Goal: Task Accomplishment & Management: Use online tool/utility

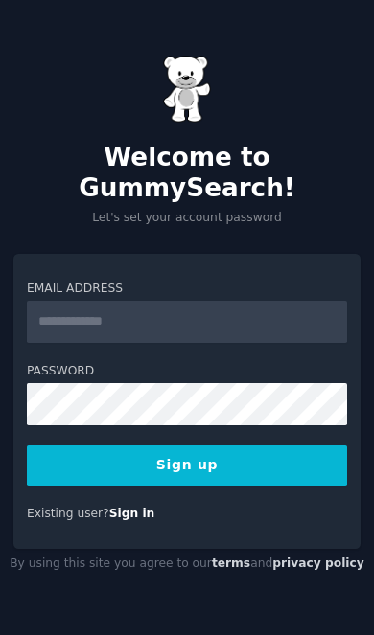
click at [296, 343] on input "Email Address" at bounding box center [187, 322] width 320 height 42
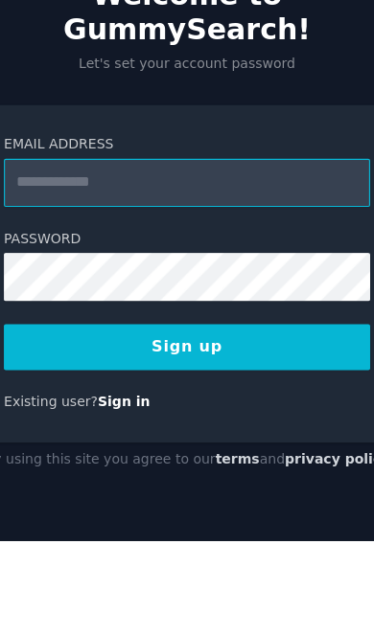
type input "**********"
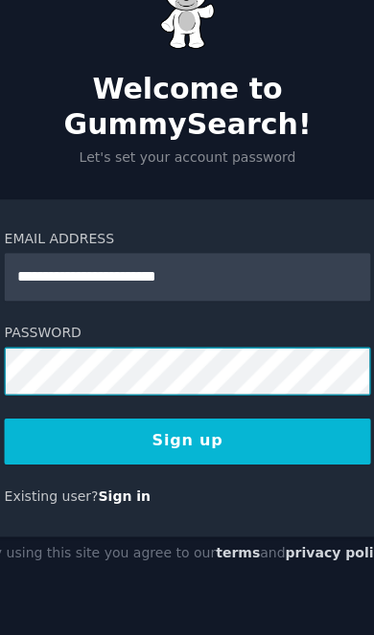
scroll to position [78, 0]
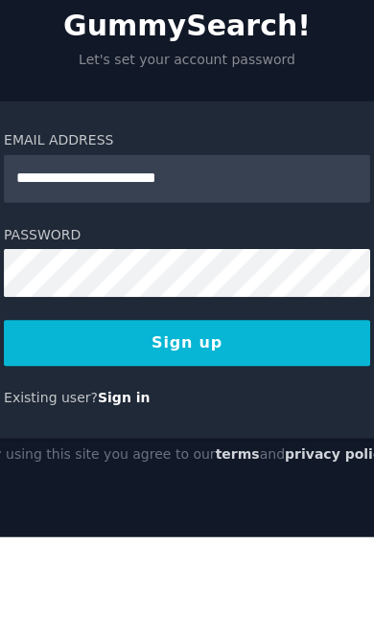
click at [112, 507] on link "Sign in" at bounding box center [132, 513] width 46 height 13
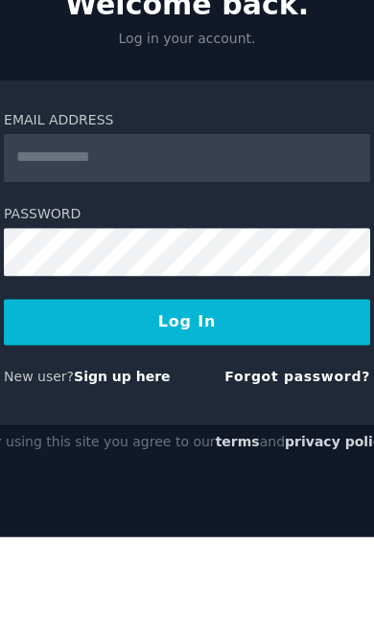
scroll to position [64, 0]
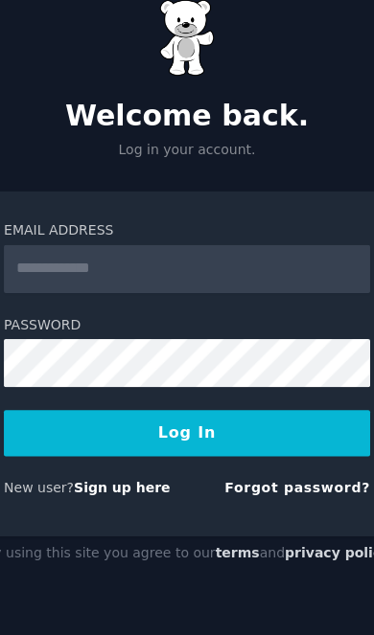
click at [270, 283] on input "Email Address" at bounding box center [187, 304] width 320 height 42
type input "**********"
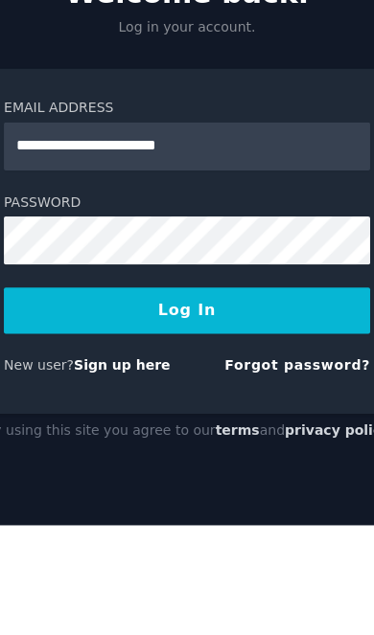
click at [261, 427] on button "Log In" at bounding box center [187, 447] width 320 height 40
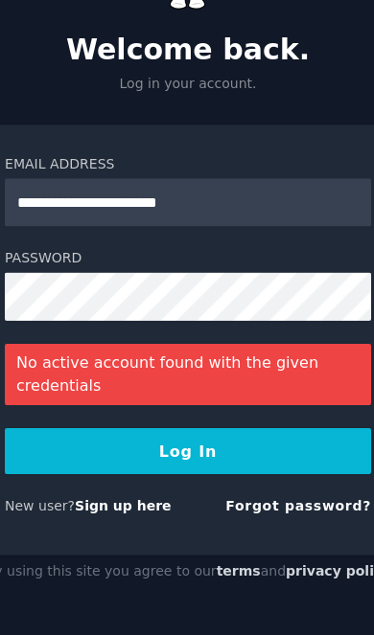
scroll to position [78, 0]
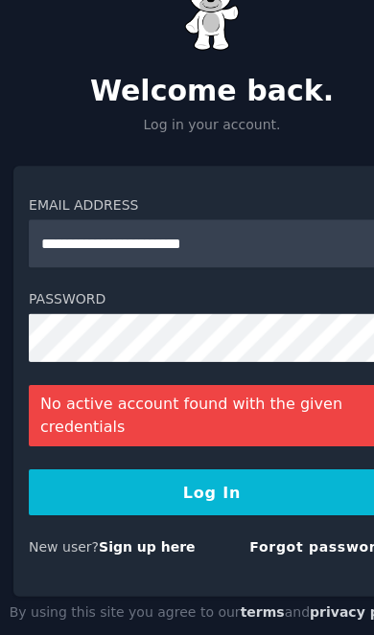
click at [104, 515] on link "Sign up here" at bounding box center [130, 521] width 84 height 13
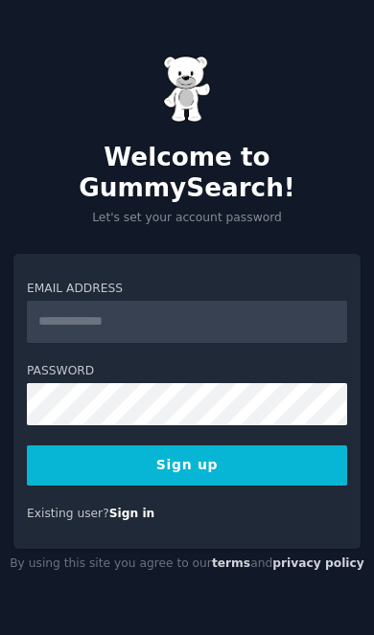
click at [248, 343] on input "Email Address" at bounding box center [187, 322] width 320 height 42
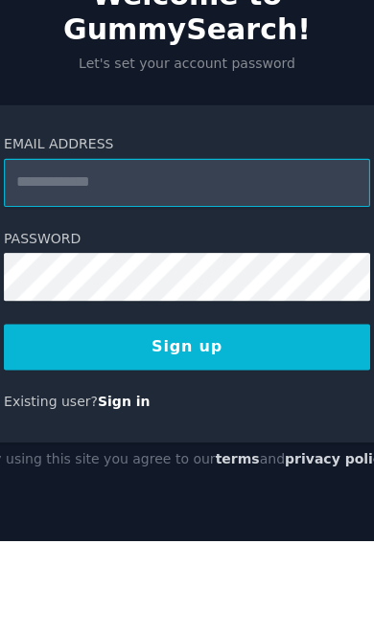
type input "**********"
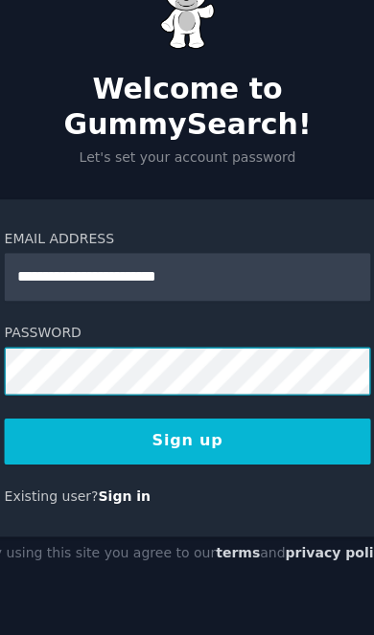
scroll to position [78, 0]
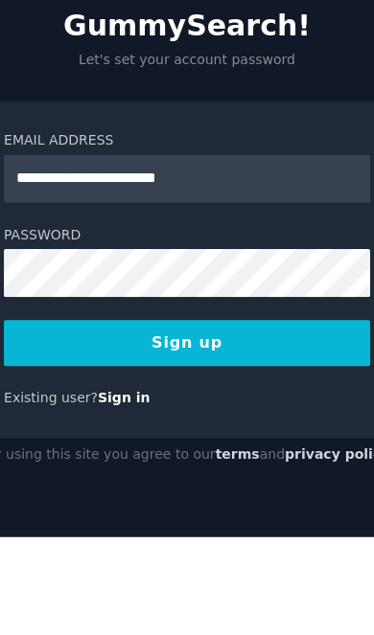
click at [270, 445] on button "Sign up" at bounding box center [187, 465] width 320 height 40
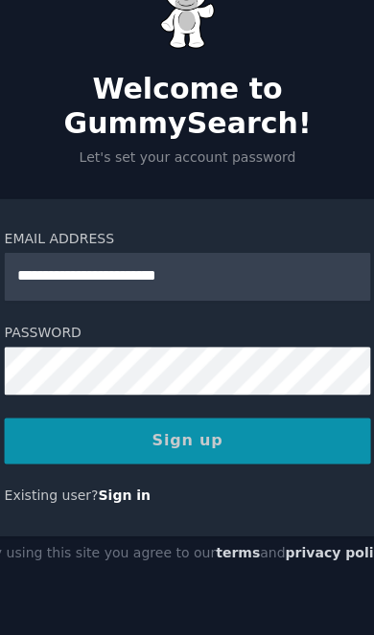
scroll to position [79, 0]
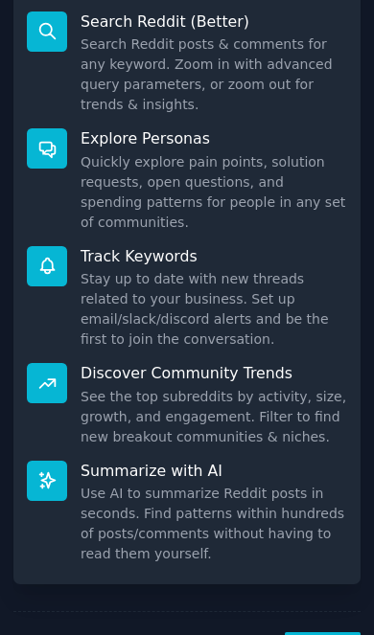
scroll to position [401, 0]
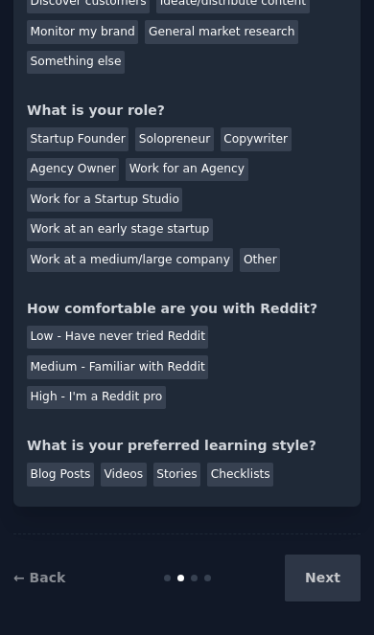
scroll to position [134, 0]
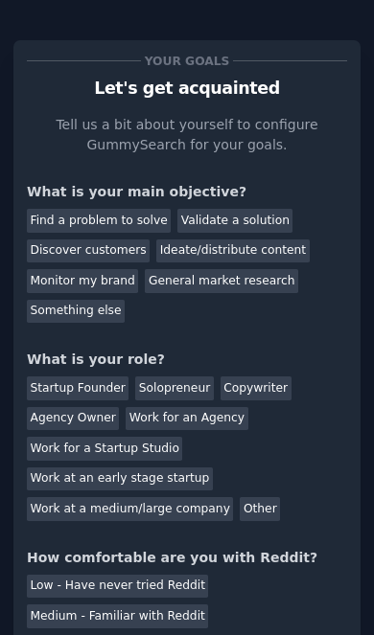
scroll to position [0, 0]
click at [42, 239] on div "Discover customers" at bounding box center [88, 251] width 123 height 24
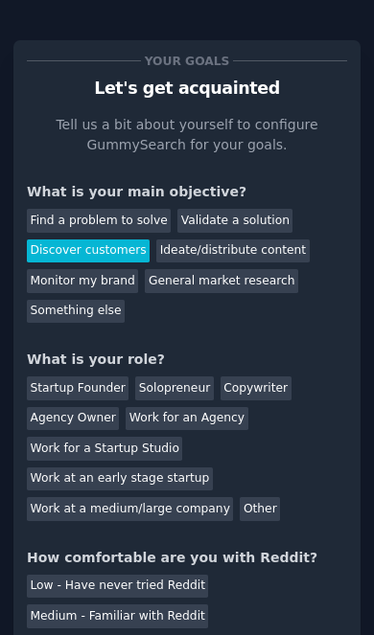
click at [87, 497] on div "Work at a medium/large company" at bounding box center [130, 509] width 206 height 24
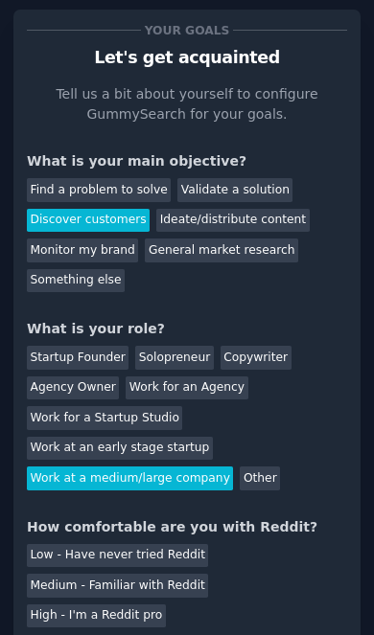
scroll to position [53, 0]
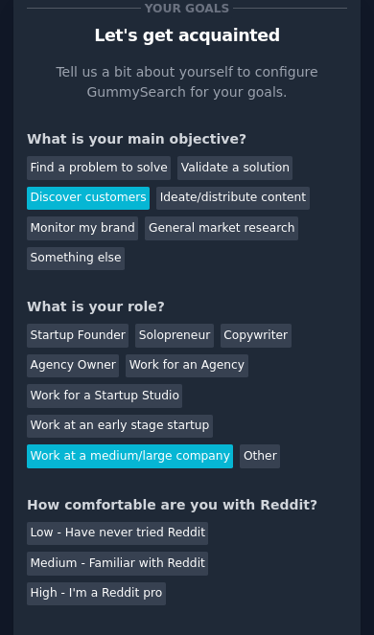
click at [69, 522] on div "Low - Have never tried Reddit" at bounding box center [117, 534] width 181 height 24
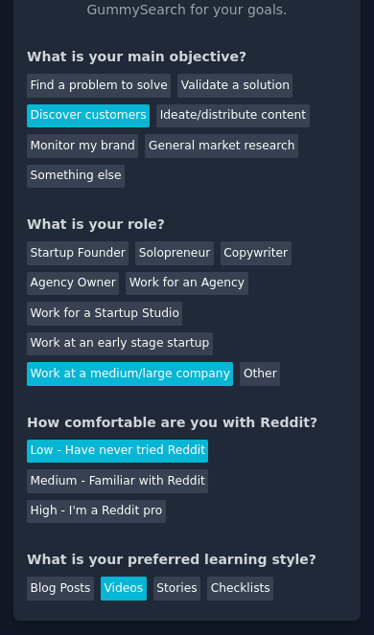
scroll to position [134, 0]
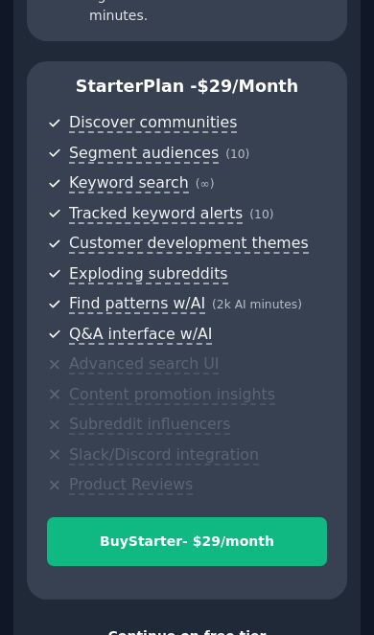
scroll to position [621, 0]
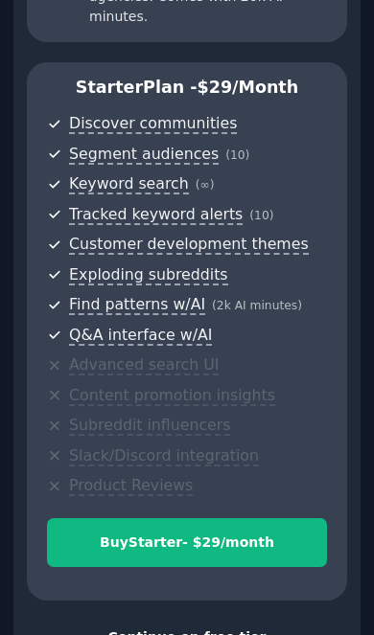
click at [251, 627] on div "Continue on free tier" at bounding box center [187, 637] width 320 height 20
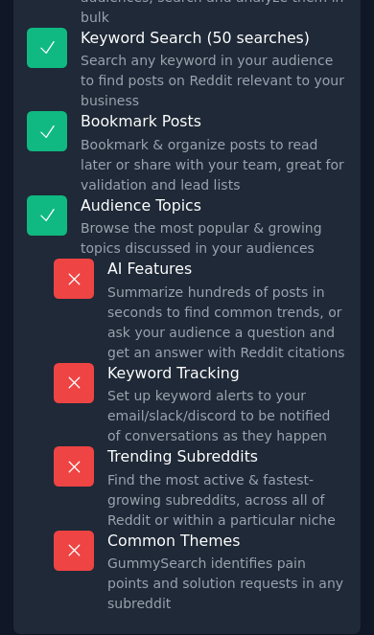
scroll to position [278, 0]
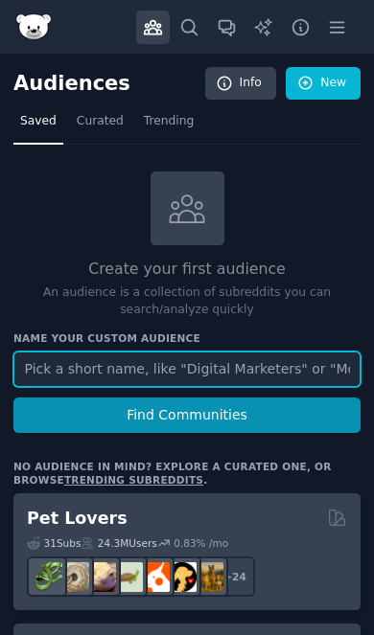
click at [342, 352] on input "text" at bounding box center [186, 369] width 347 height 35
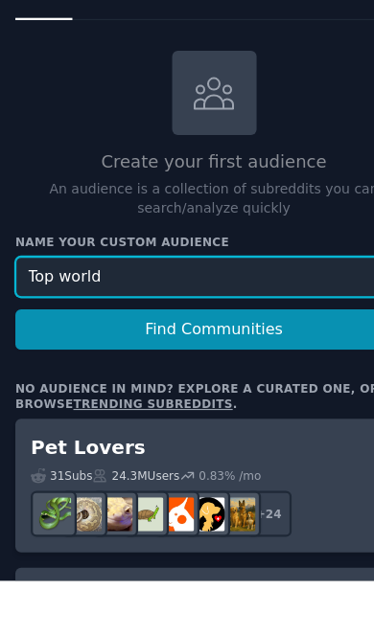
type input "Top world"
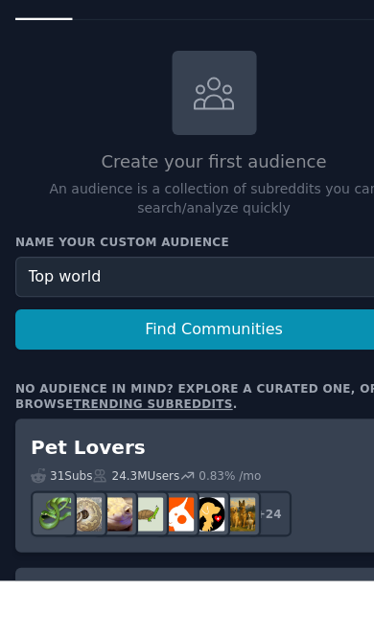
click at [298, 398] on button "Find Communities" at bounding box center [186, 415] width 347 height 35
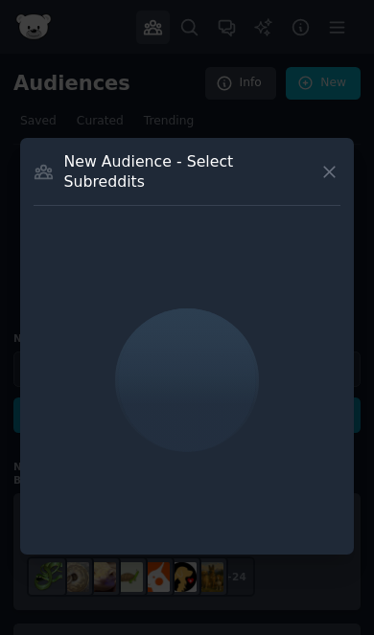
scroll to position [79, 0]
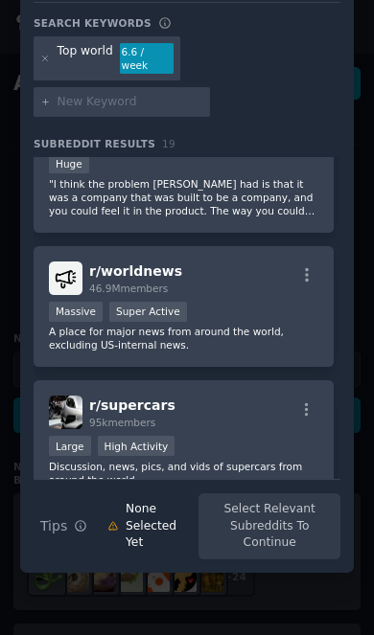
click at [296, 348] on div "r/ worldnews 46.9M members Massive Super Active A place for major news from aro…" at bounding box center [184, 307] width 300 height 122
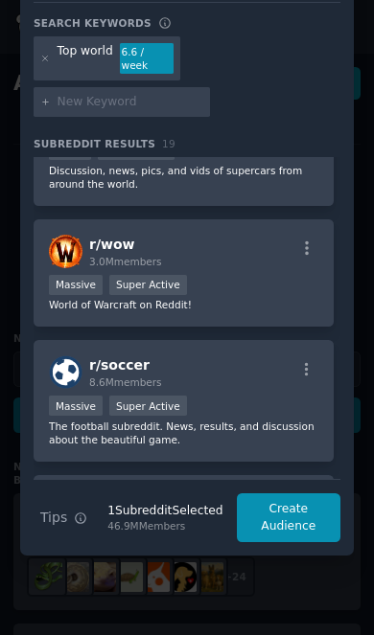
scroll to position [783, 0]
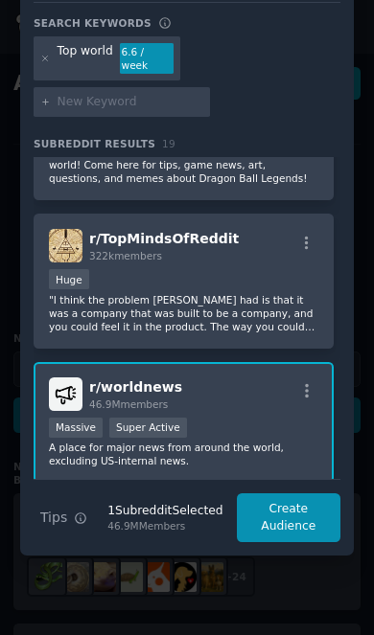
click at [62, 70] on div "Top world" at bounding box center [85, 58] width 56 height 31
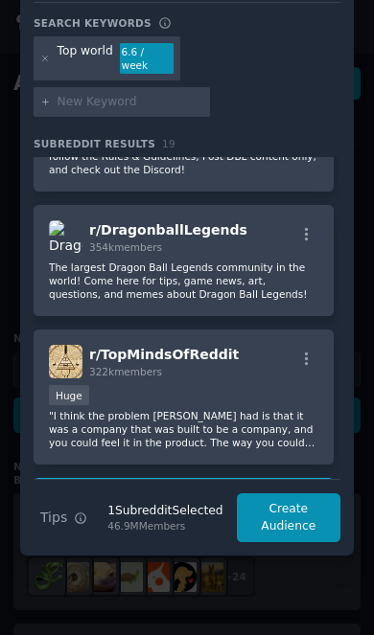
scroll to position [204, 0]
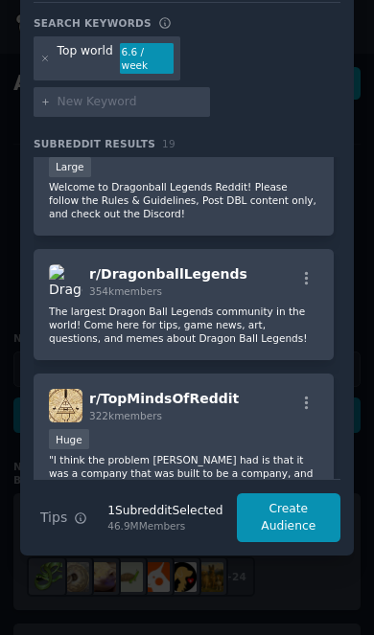
click at [47, 64] on icon at bounding box center [45, 59] width 11 height 11
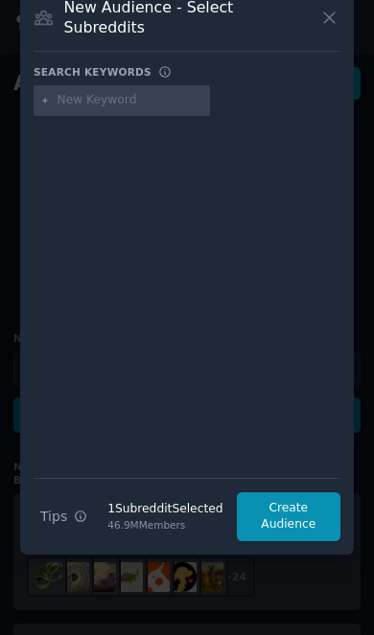
click at [80, 102] on input "text" at bounding box center [130, 100] width 146 height 17
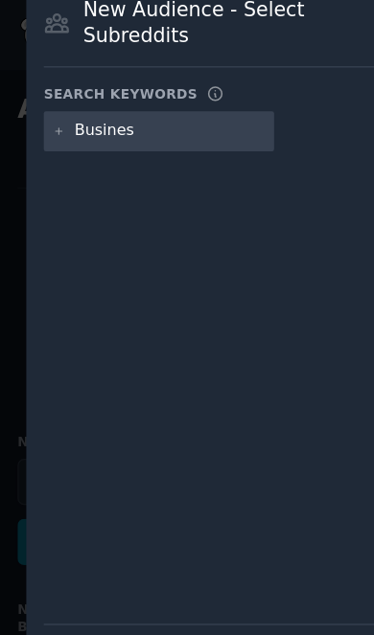
type input "Business"
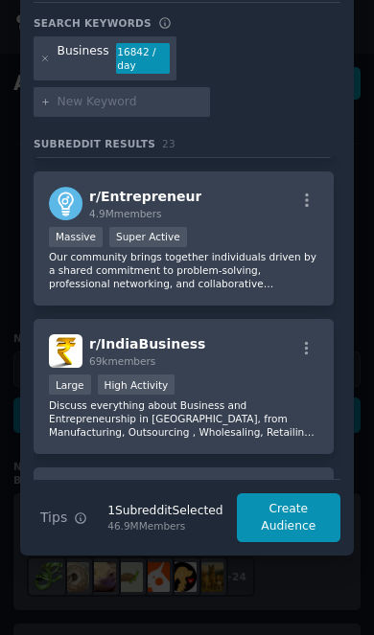
scroll to position [137, 0]
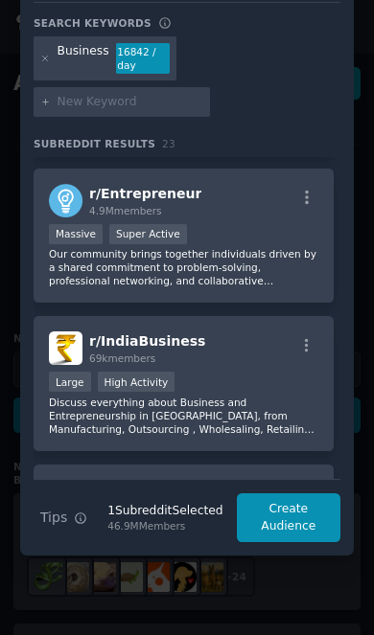
click at [54, 198] on img at bounding box center [66, 201] width 34 height 34
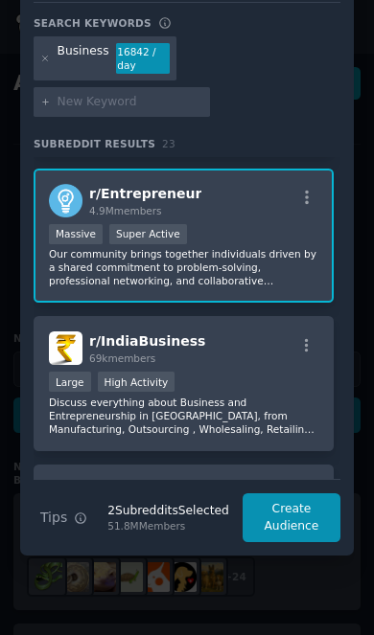
click at [303, 521] on button "Create Audience" at bounding box center [291, 517] width 98 height 49
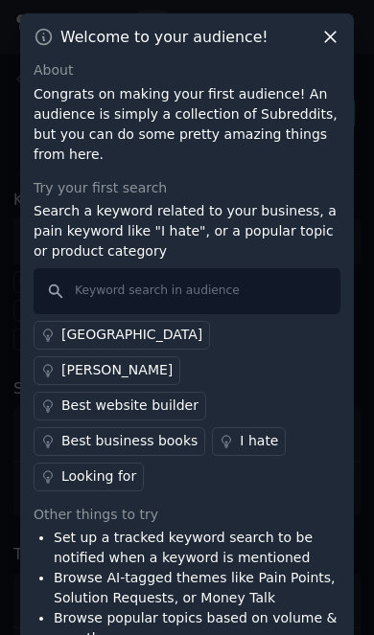
click at [188, 431] on div "Best business books" at bounding box center [129, 441] width 136 height 20
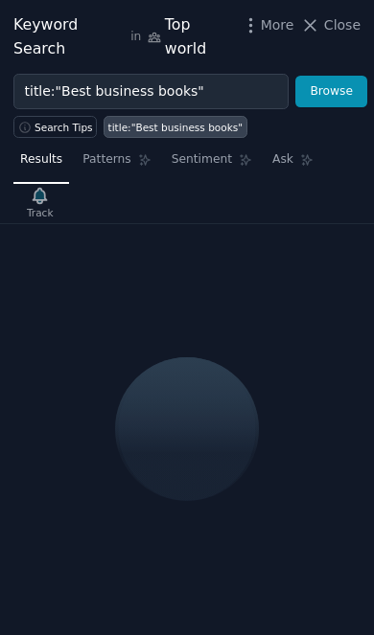
scroll to position [79, 0]
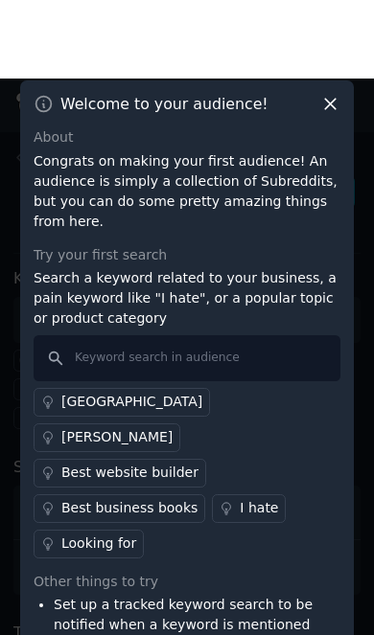
scroll to position [12, 0]
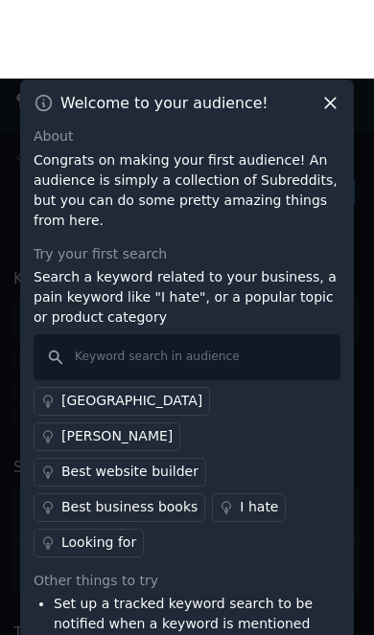
click at [85, 263] on div "Try your first search Search a keyword related to your business, a pain keyword…" at bounding box center [187, 322] width 307 height 313
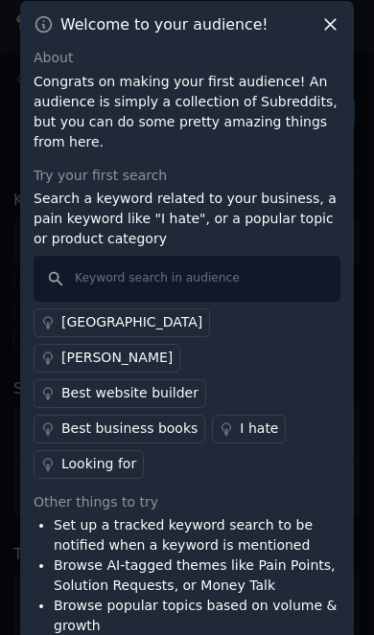
click at [87, 454] on div "Looking for" at bounding box center [98, 464] width 75 height 20
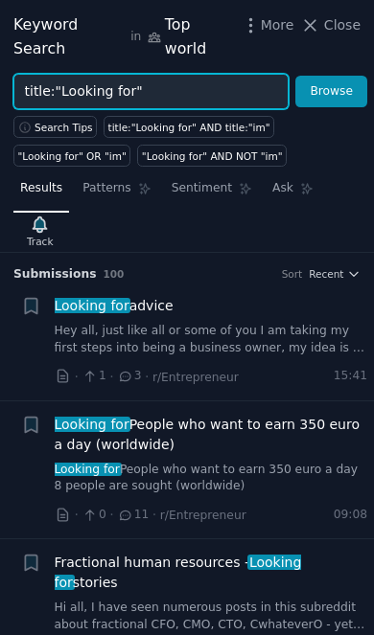
click at [129, 89] on input "title:"Looking for"" at bounding box center [150, 91] width 275 height 35
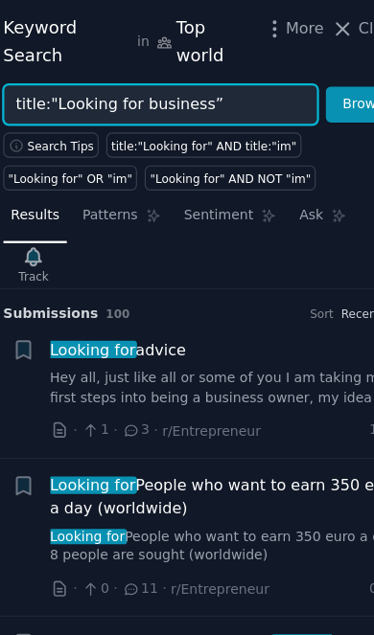
type input "title:"Looking for business”"
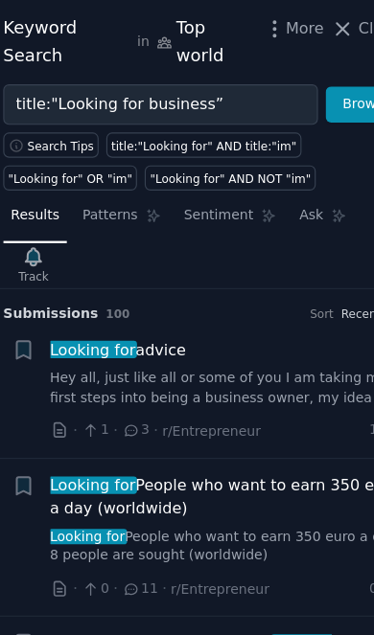
click at [317, 82] on button "Browse" at bounding box center [331, 92] width 72 height 33
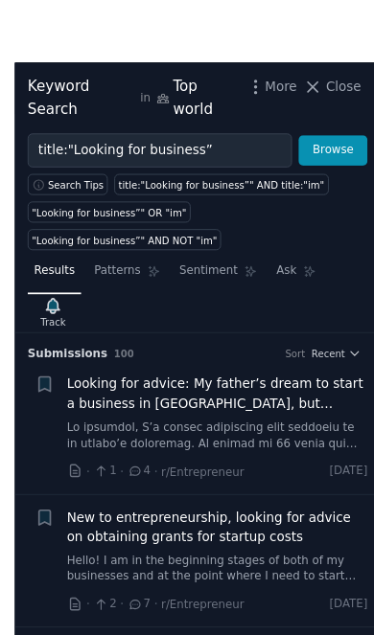
scroll to position [18, 0]
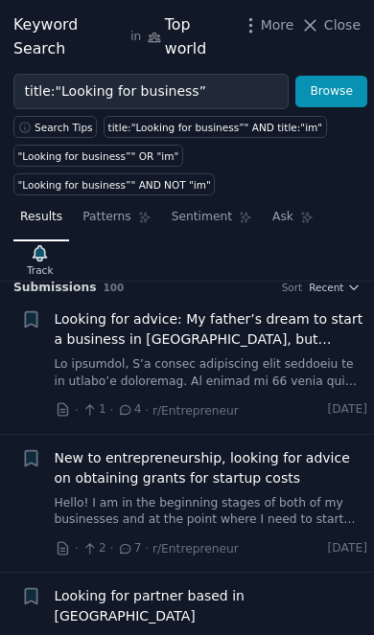
click at [334, 357] on link at bounding box center [211, 373] width 313 height 34
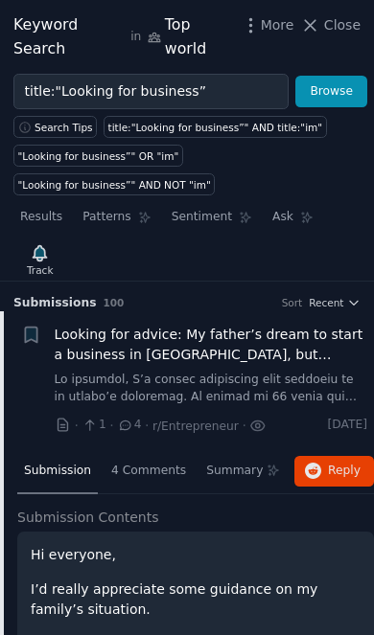
click at [32, 11] on div "Keyword Search in Top world More Close" at bounding box center [187, 37] width 374 height 74
click at [319, 20] on icon at bounding box center [310, 25] width 20 height 20
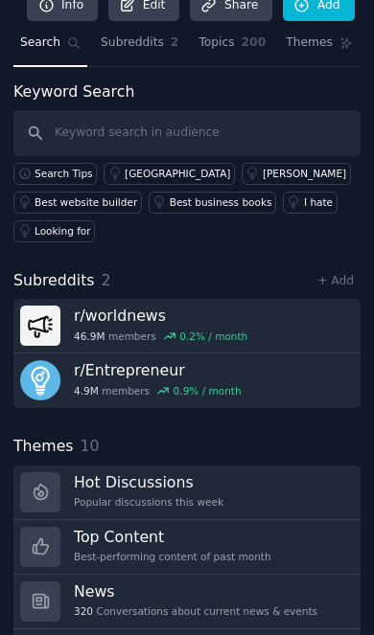
scroll to position [90, 0]
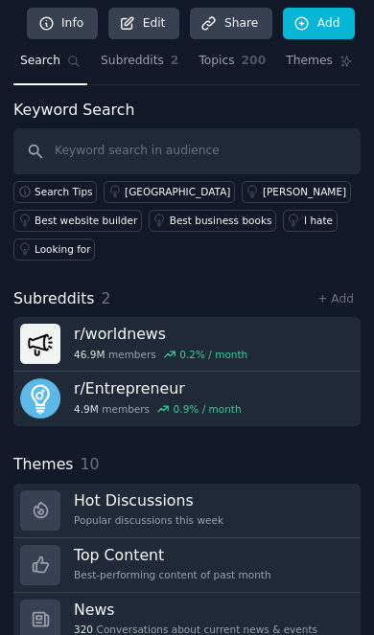
click at [316, 375] on link "r/ Entrepreneur 4.9M members 0.9 % / month" at bounding box center [186, 399] width 347 height 55
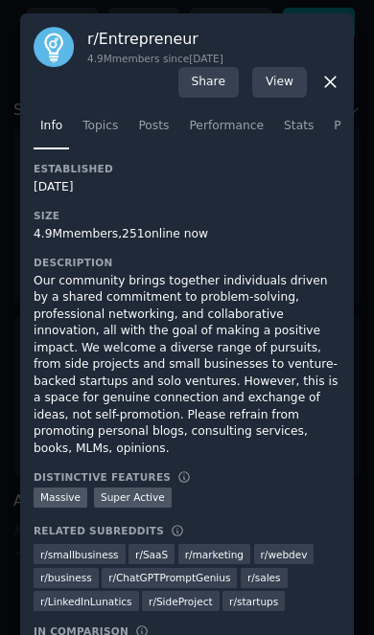
click at [320, 384] on div "Our community brings together individuals driven by a shared commitment to prob…" at bounding box center [187, 365] width 307 height 185
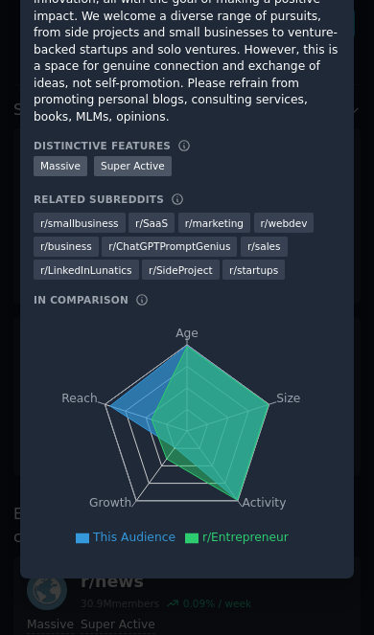
click at [271, 529] on div "Established [DATE] Size 4.9M members, 251 online now Description Our community …" at bounding box center [187, 197] width 307 height 735
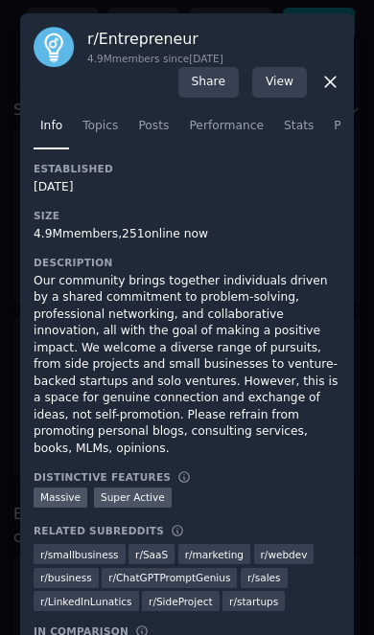
click at [328, 91] on icon at bounding box center [330, 82] width 20 height 20
